Goal: Information Seeking & Learning: Check status

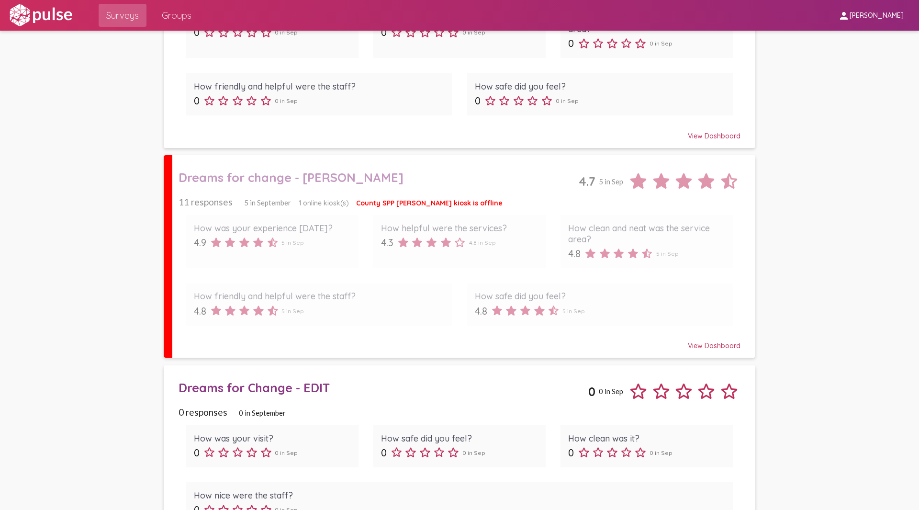
scroll to position [161, 0]
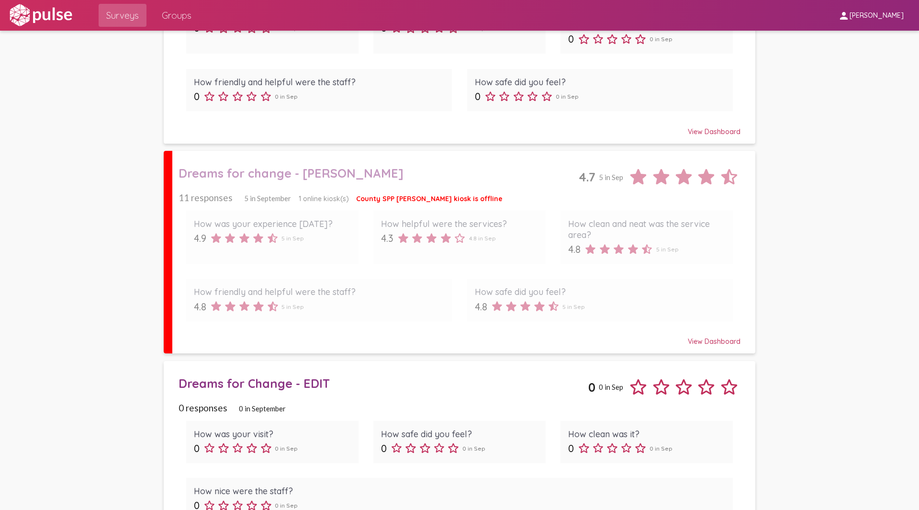
click at [480, 209] on div "How was your experience [DATE]? 4.9 5 in Sep How helpful were the services? 4.3…" at bounding box center [460, 265] width 562 height 125
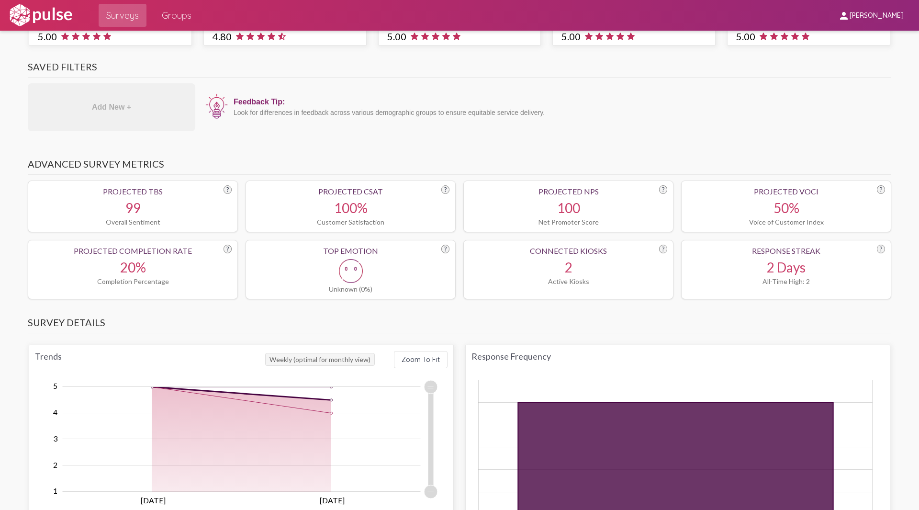
scroll to position [230, 0]
drag, startPoint x: 643, startPoint y: 247, endPoint x: 639, endPoint y: 251, distance: 5.8
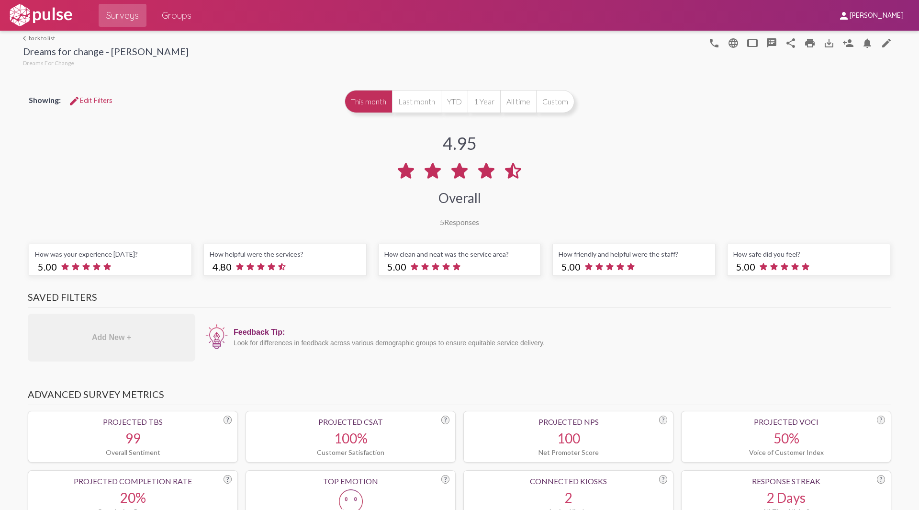
drag, startPoint x: 639, startPoint y: 251, endPoint x: 130, endPoint y: 15, distance: 561.1
click at [130, 15] on span "Surveys" at bounding box center [122, 15] width 33 height 17
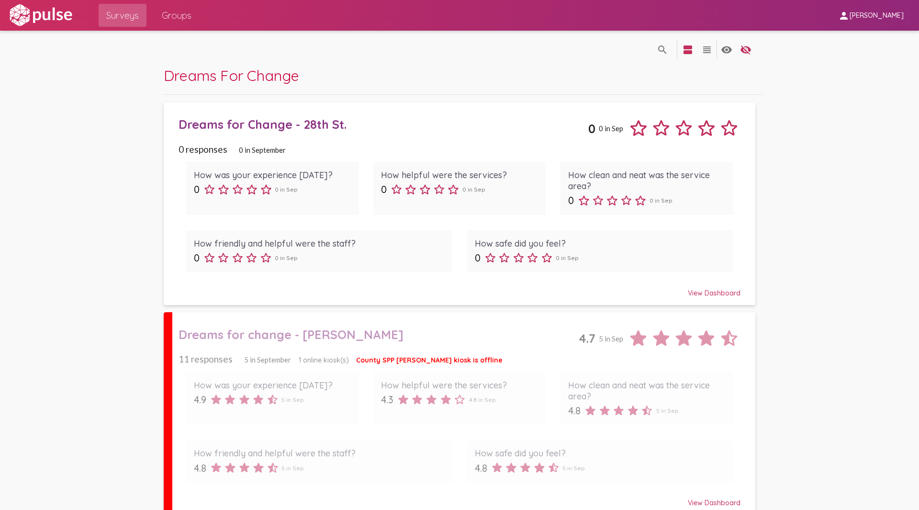
click at [328, 328] on div "Dreams for change - [PERSON_NAME]" at bounding box center [379, 334] width 400 height 15
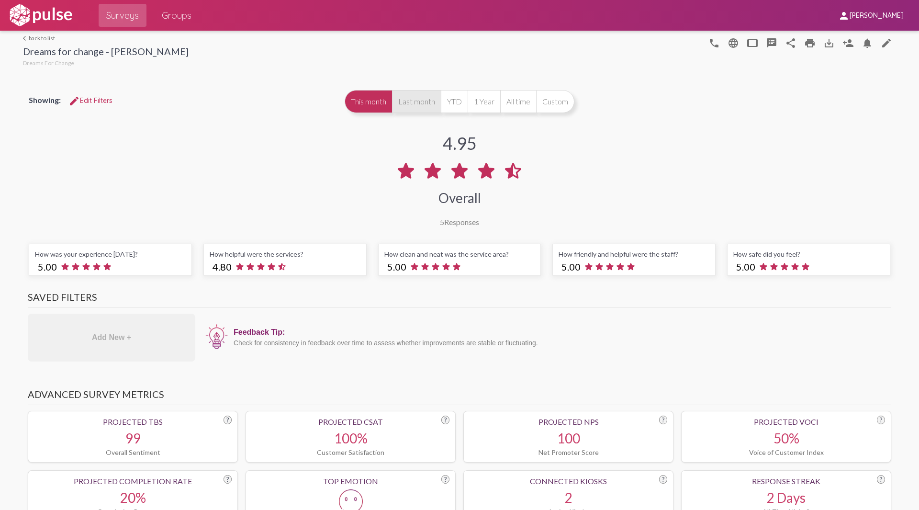
click at [409, 102] on button "Last month" at bounding box center [416, 101] width 49 height 23
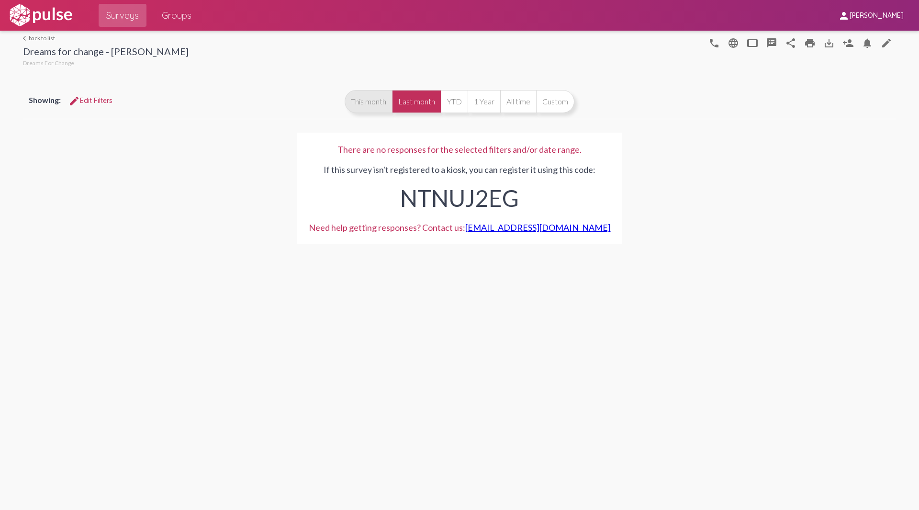
click at [383, 102] on button "This month" at bounding box center [368, 101] width 47 height 23
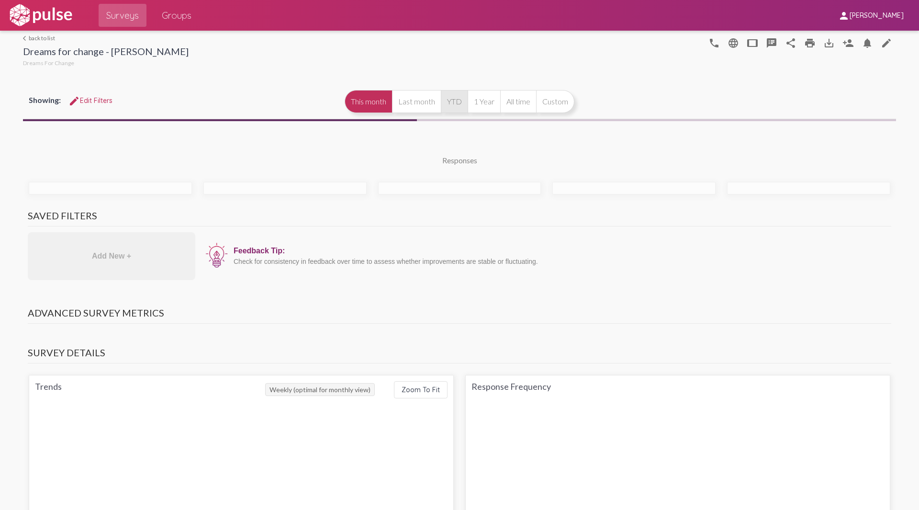
click at [455, 96] on button "YTD" at bounding box center [454, 101] width 27 height 23
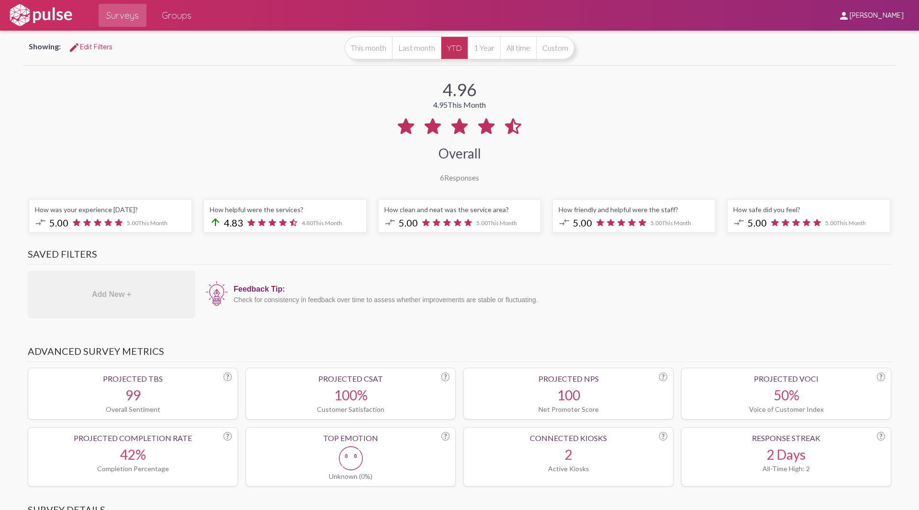
scroll to position [54, 0]
click at [242, 210] on div "How helpful were the services?" at bounding box center [285, 209] width 151 height 8
click at [412, 50] on button "Last month" at bounding box center [416, 47] width 49 height 23
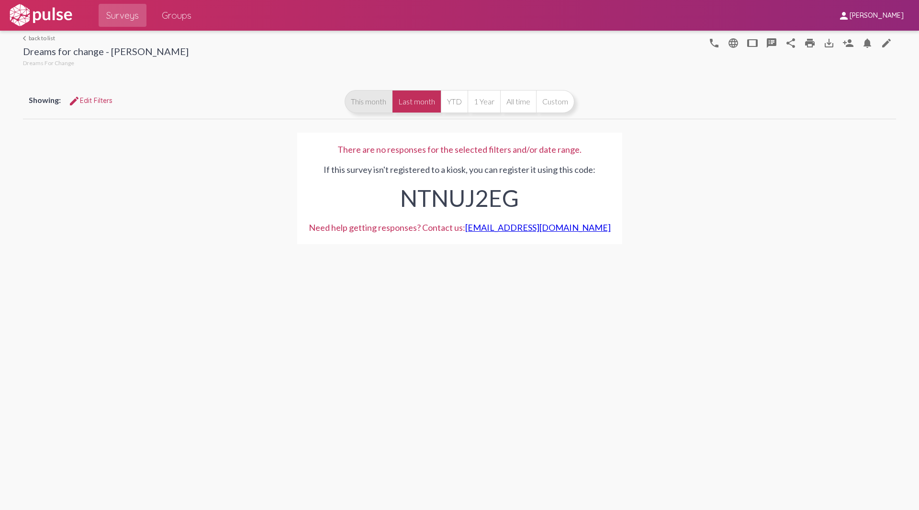
click at [363, 103] on button "This month" at bounding box center [368, 101] width 47 height 23
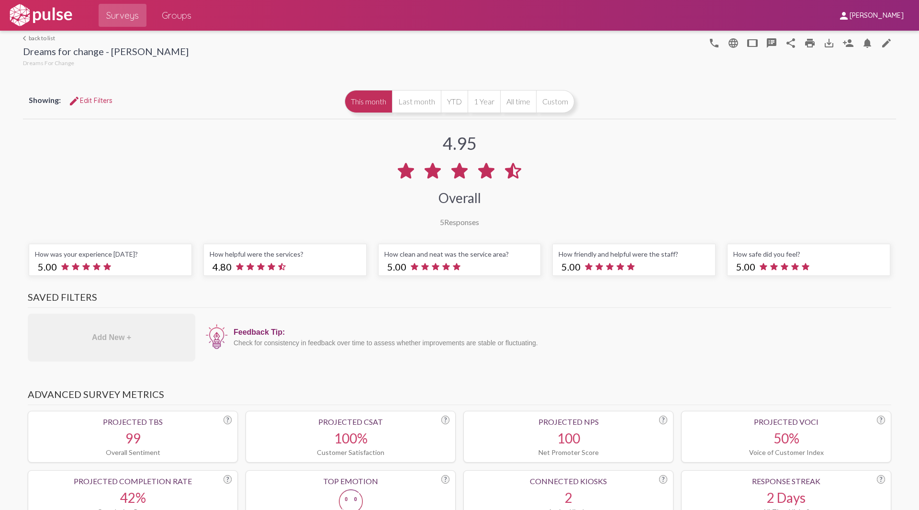
click at [98, 99] on span "edit Edit Filters" at bounding box center [90, 100] width 44 height 9
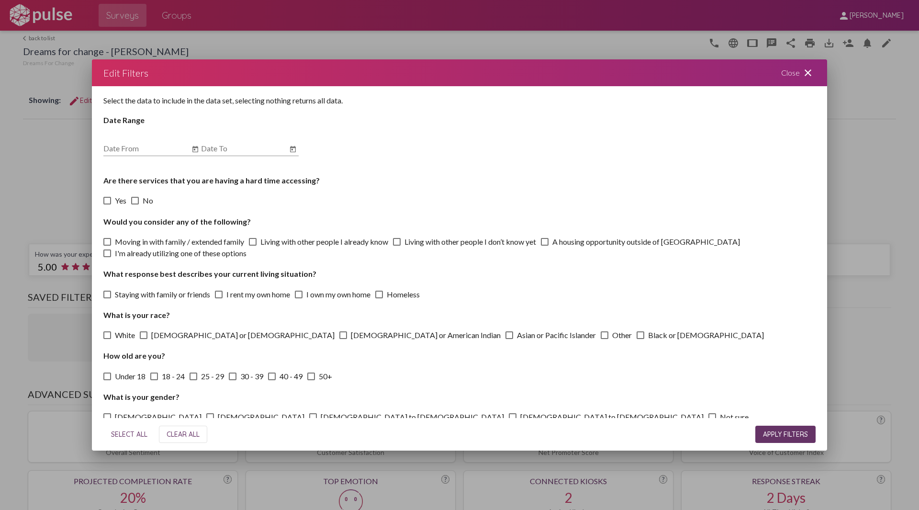
click at [813, 71] on mat-icon "close" at bounding box center [808, 72] width 11 height 11
